Goal: Task Accomplishment & Management: Manage account settings

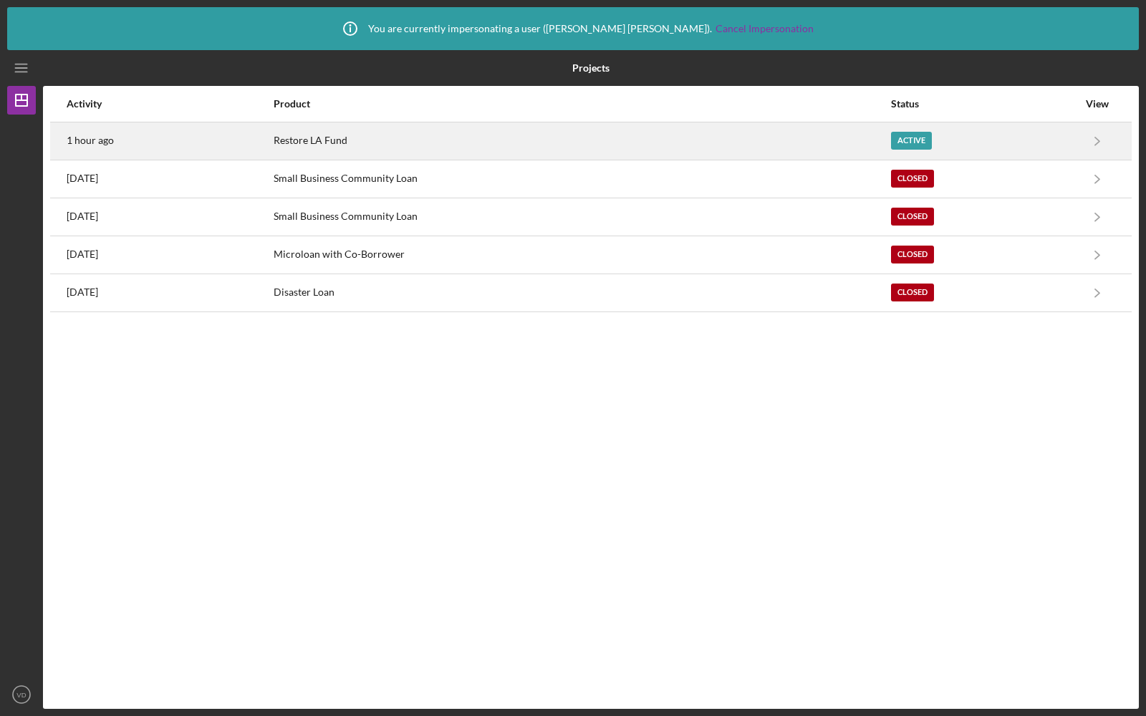
click at [581, 144] on div "Restore LA Fund" at bounding box center [582, 141] width 616 height 36
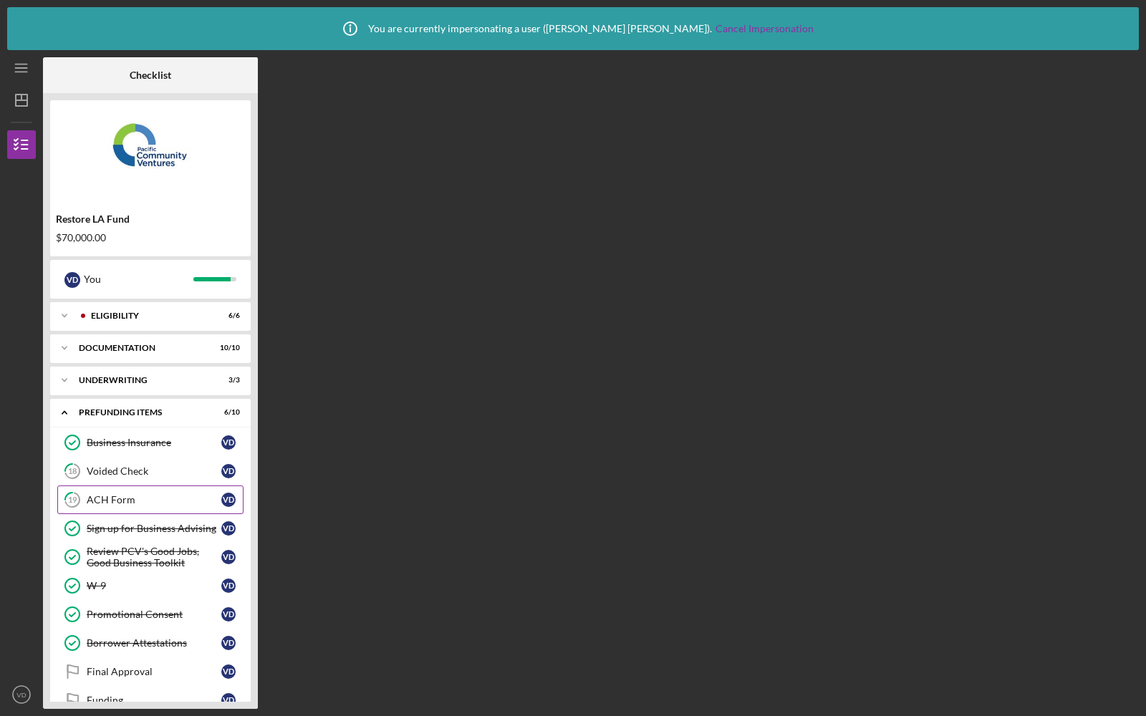
click at [115, 497] on div "ACH Form" at bounding box center [154, 499] width 135 height 11
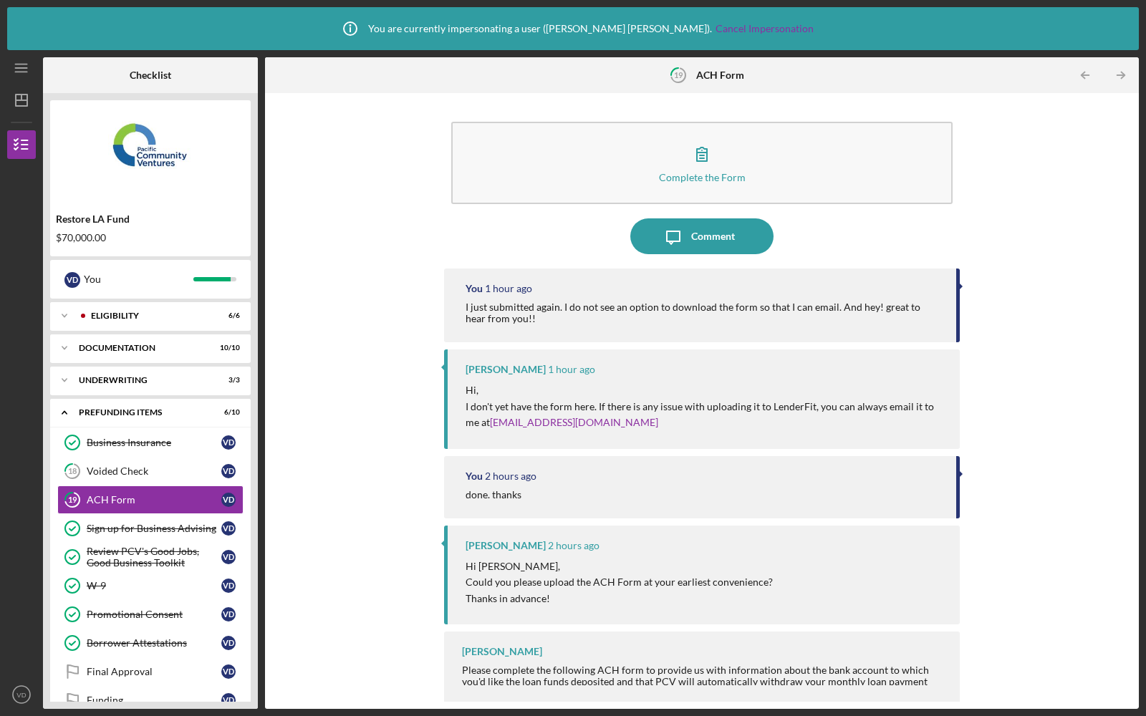
scroll to position [1, 0]
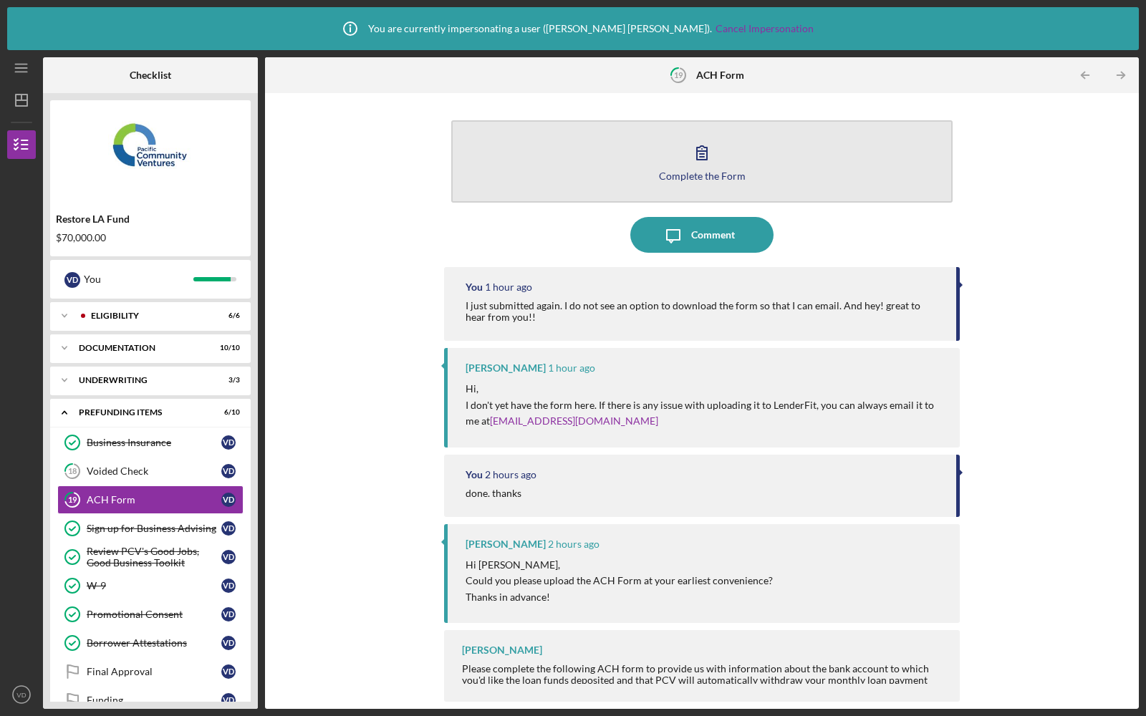
click at [583, 154] on button "Complete the Form Form" at bounding box center [701, 161] width 501 height 82
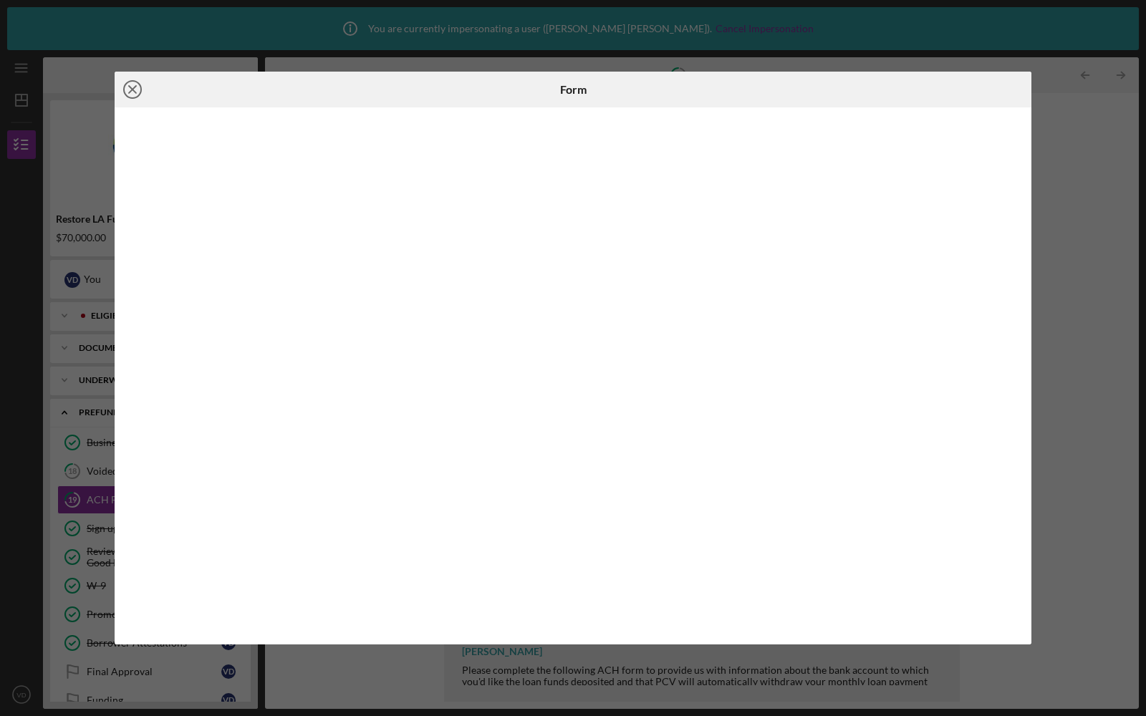
click at [133, 87] on icon "Icon/Close" at bounding box center [133, 90] width 36 height 36
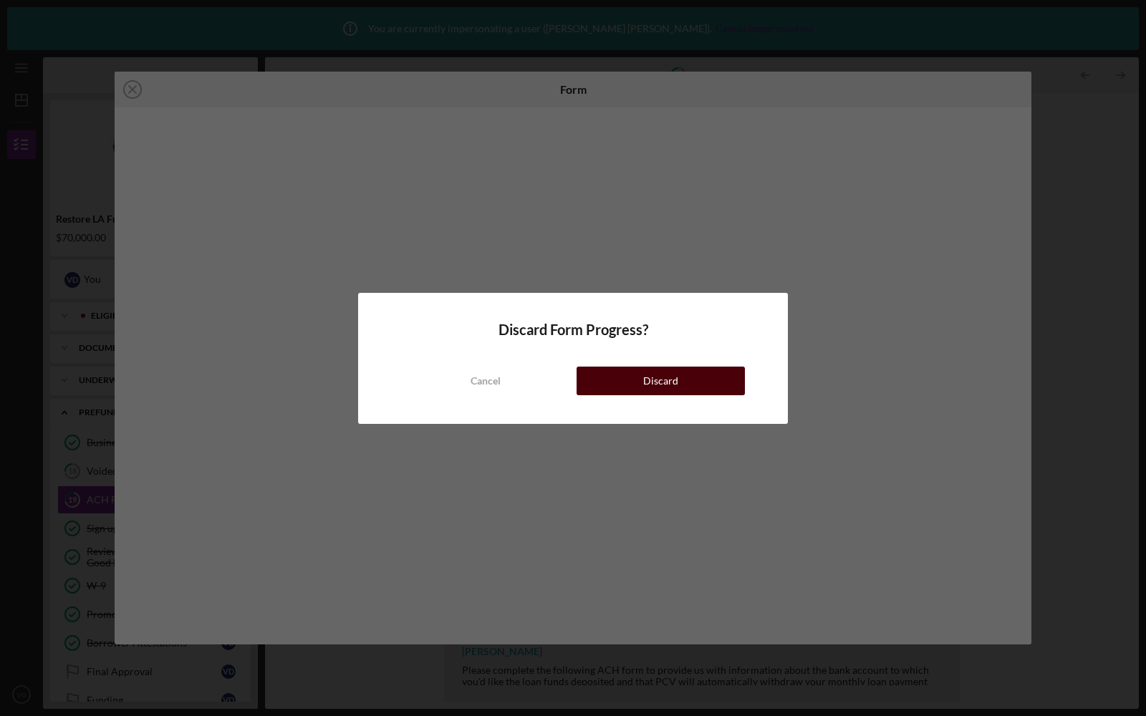
click at [635, 369] on button "Discard" at bounding box center [661, 381] width 168 height 29
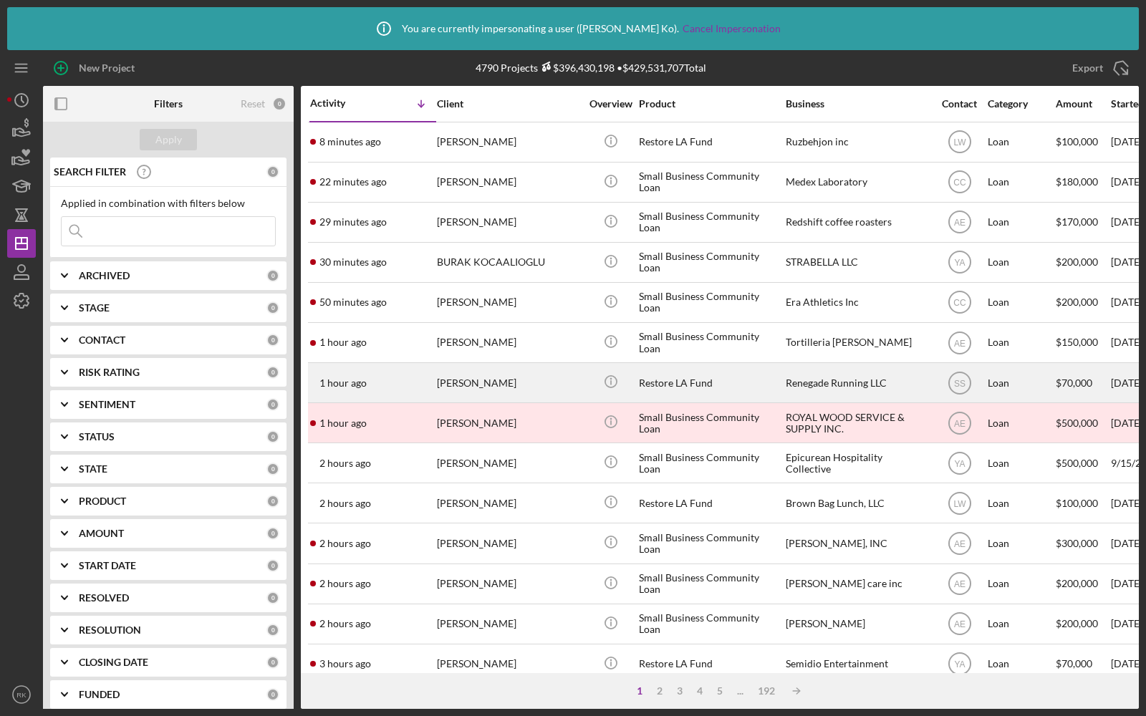
click at [515, 379] on div "[PERSON_NAME]" at bounding box center [508, 383] width 143 height 38
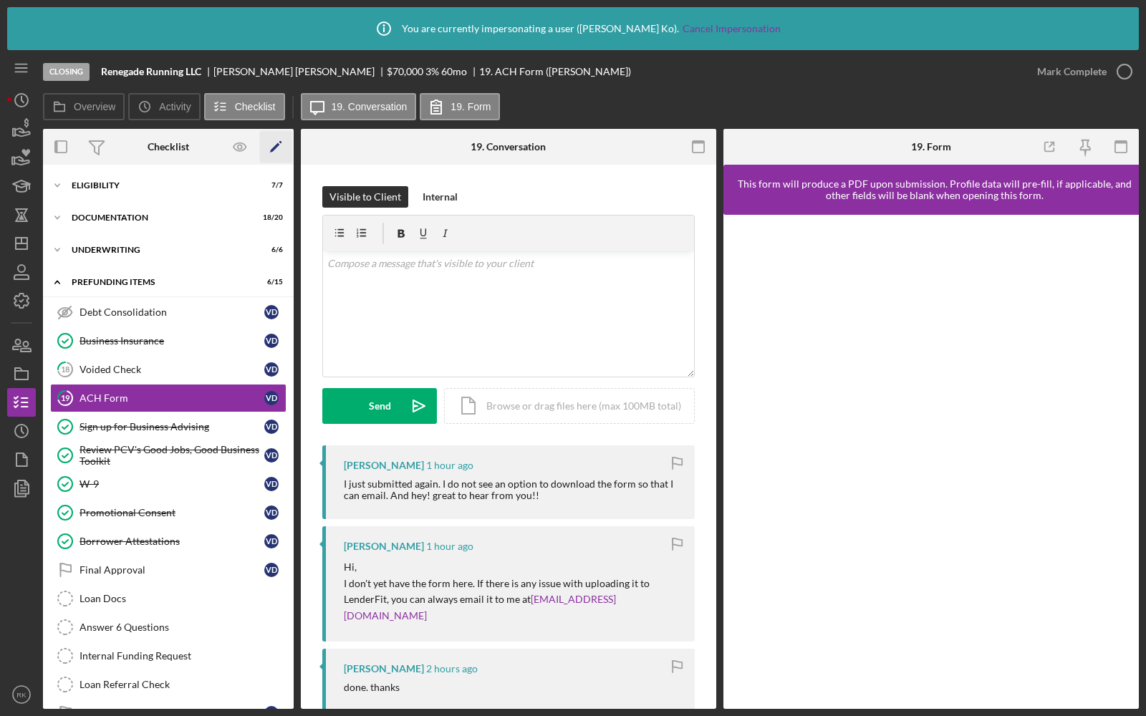
click at [277, 150] on icon "Icon/Edit" at bounding box center [276, 147] width 32 height 32
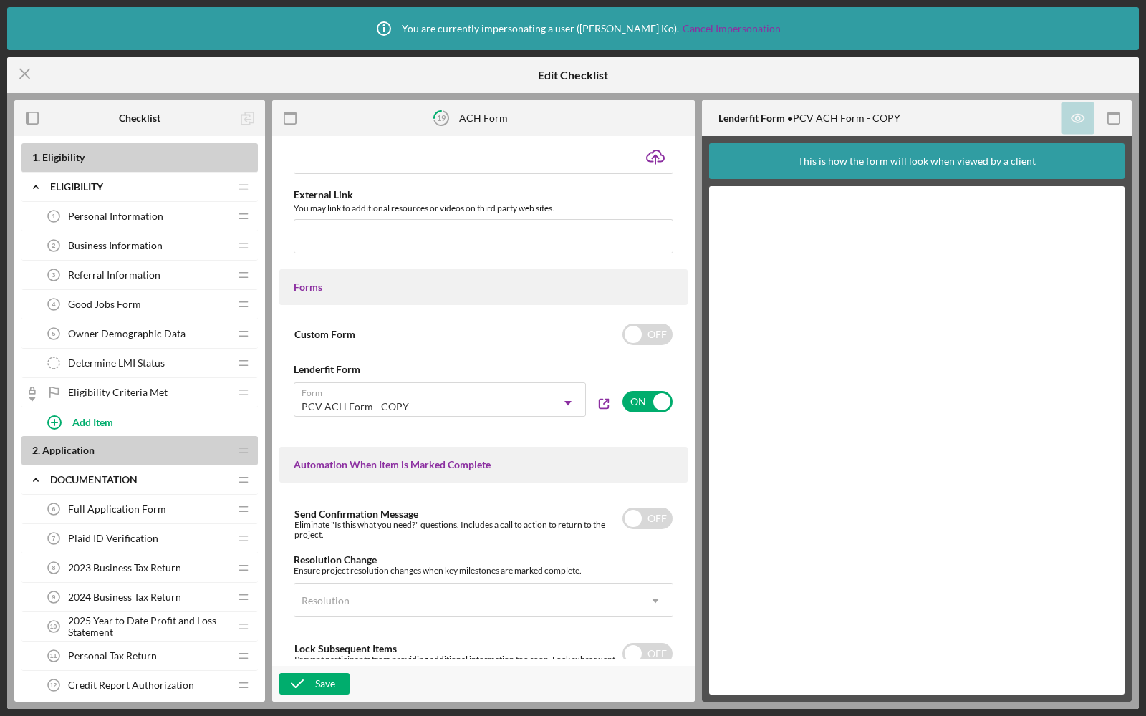
scroll to position [579, 0]
